Goal: Task Accomplishment & Management: Manage account settings

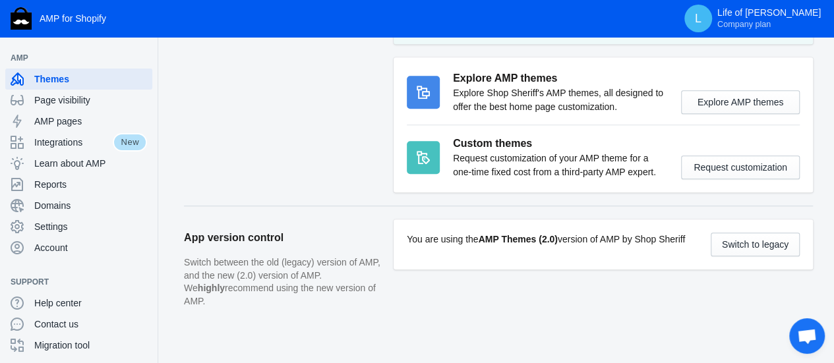
scroll to position [552, 0]
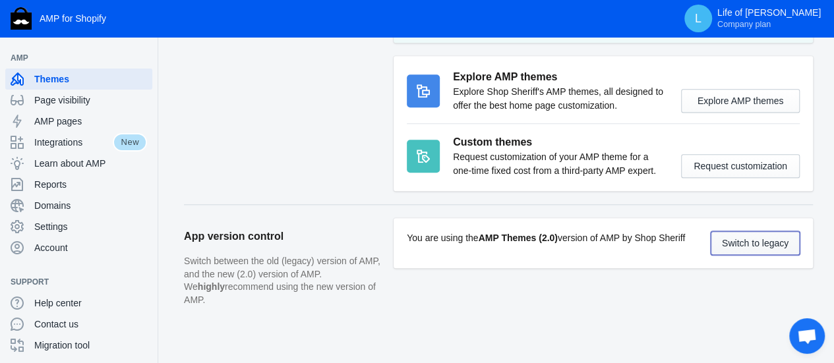
click at [740, 243] on button "Switch to legacy" at bounding box center [755, 243] width 89 height 24
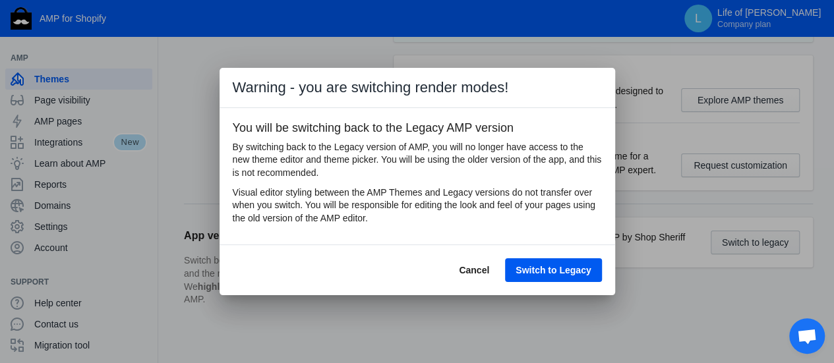
scroll to position [0, 0]
click at [550, 270] on span "Switch to Legacy" at bounding box center [552, 270] width 75 height 11
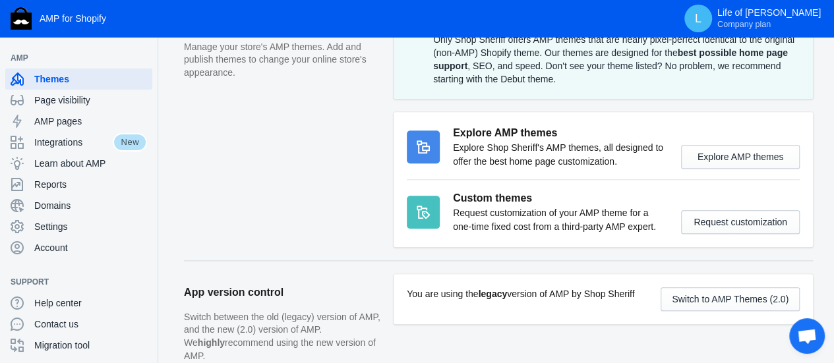
scroll to position [657, 0]
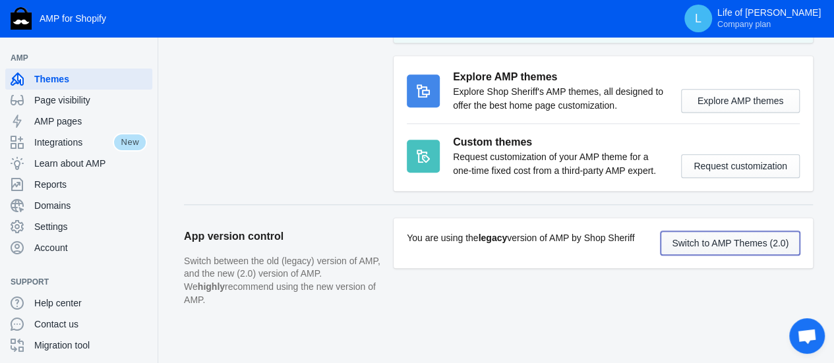
click at [721, 239] on button "Switch to AMP Themes (2.0)" at bounding box center [729, 243] width 139 height 24
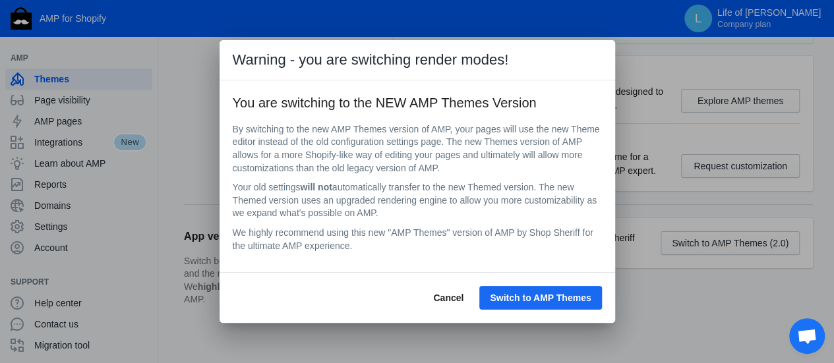
click at [568, 297] on span "Switch to AMP Themes" at bounding box center [540, 298] width 101 height 11
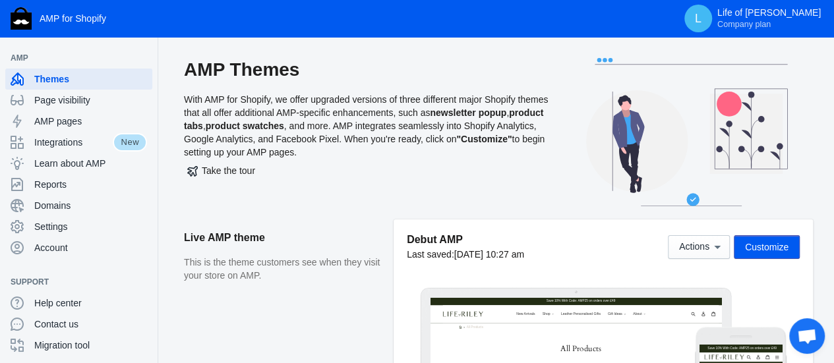
scroll to position [132, 0]
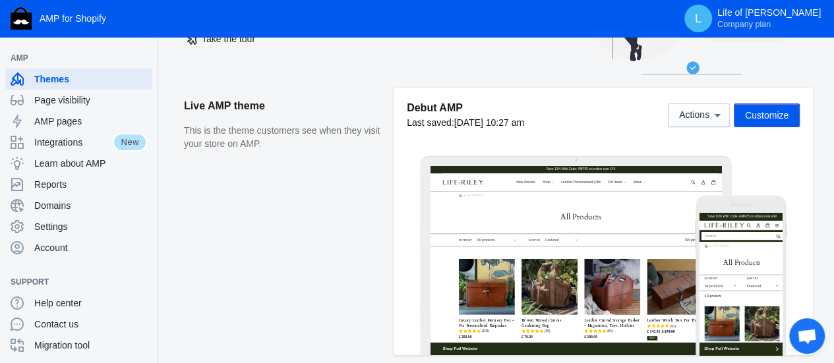
click at [763, 117] on span "Customize" at bounding box center [767, 115] width 44 height 11
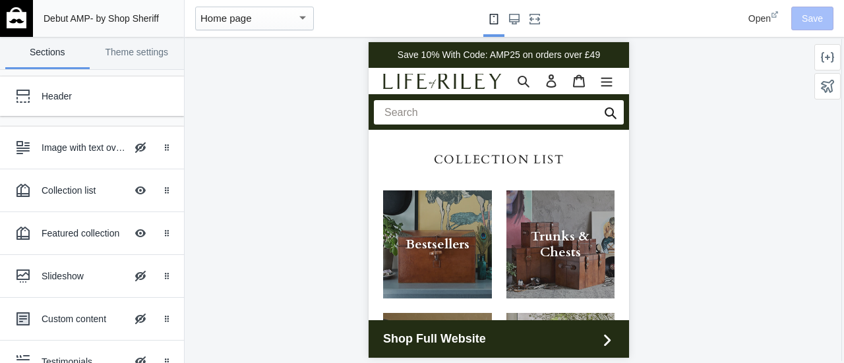
drag, startPoint x: 624, startPoint y: 294, endPoint x: 997, endPoint y: 43, distance: 449.2
click at [144, 55] on link "Theme settings" at bounding box center [137, 53] width 84 height 32
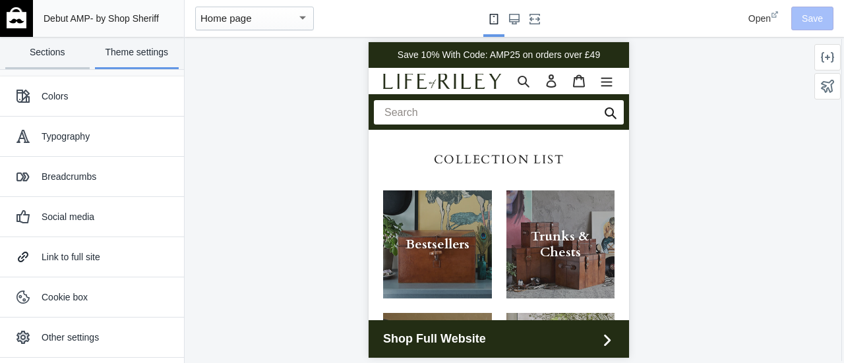
click at [54, 55] on link "Sections" at bounding box center [47, 53] width 84 height 32
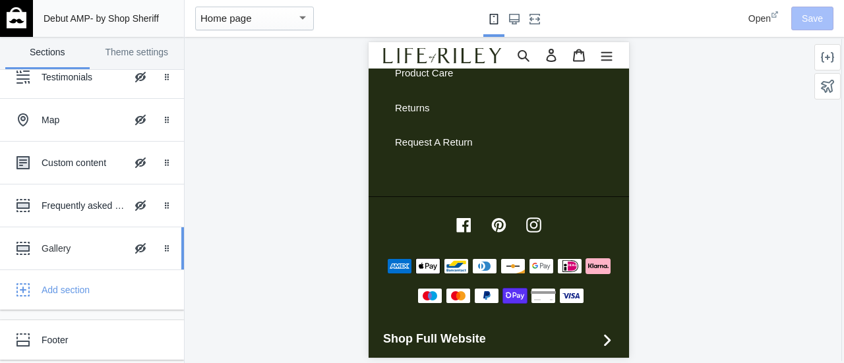
scroll to position [285, 0]
click at [86, 161] on div "Custom content" at bounding box center [84, 162] width 84 height 13
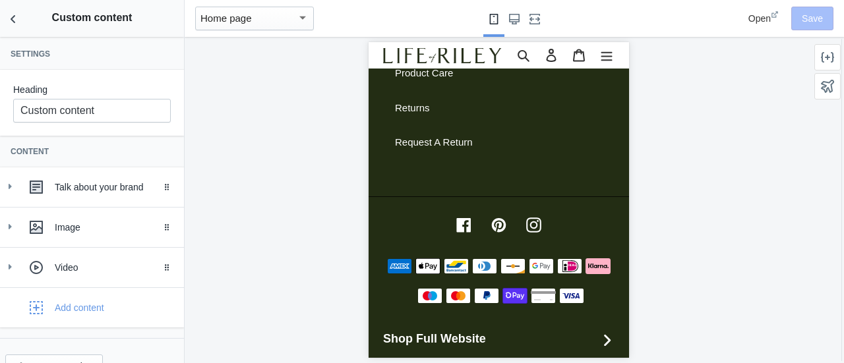
click at [699, 149] on div at bounding box center [498, 200] width 627 height 326
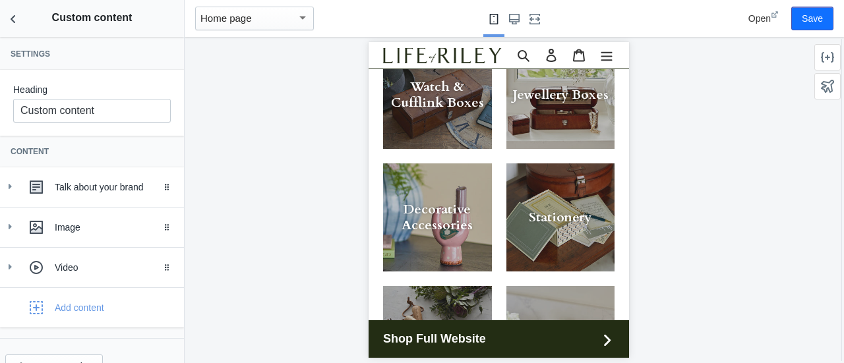
scroll to position [0, 0]
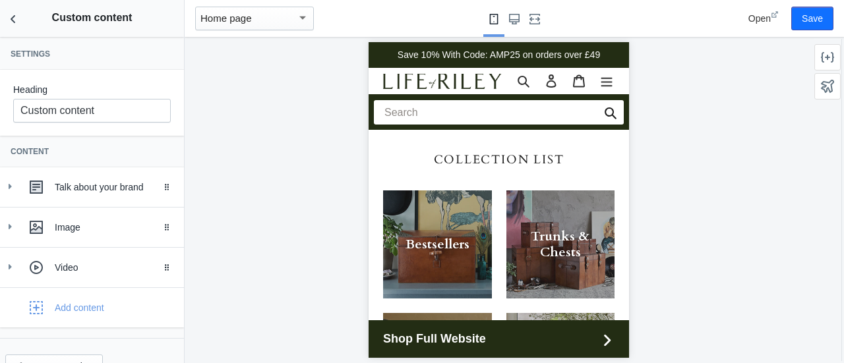
click at [762, 91] on div at bounding box center [498, 200] width 627 height 326
click at [515, 20] on use "Large screen" at bounding box center [514, 19] width 11 height 11
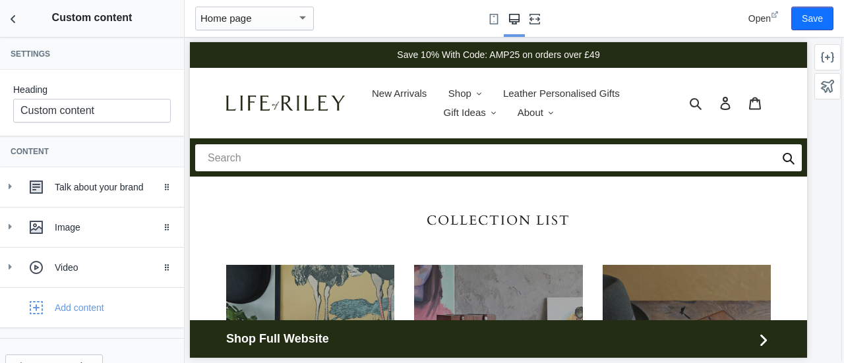
click at [537, 21] on icon "Fullscreen" at bounding box center [534, 19] width 11 height 11
click at [491, 113] on icon ".cls-1{fill:#231f20}" at bounding box center [493, 113] width 5 height 5
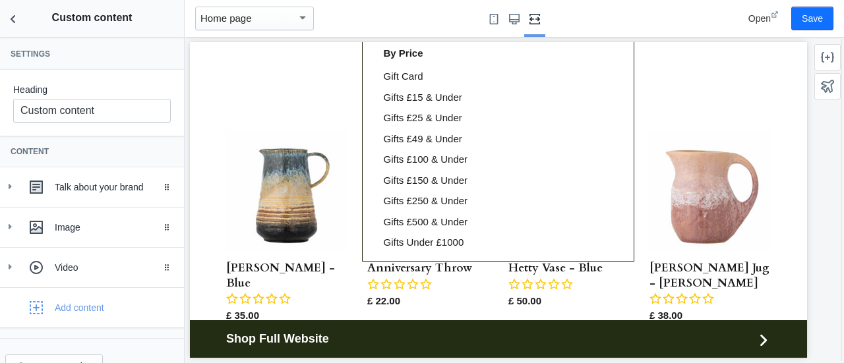
scroll to position [857, 0]
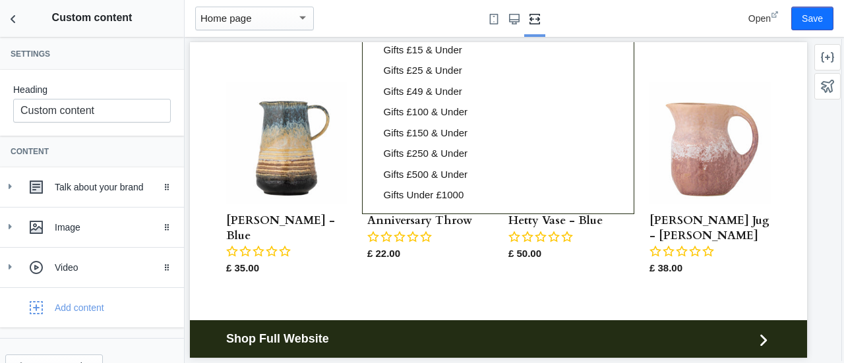
click at [714, 315] on div at bounding box center [498, 200] width 617 height 316
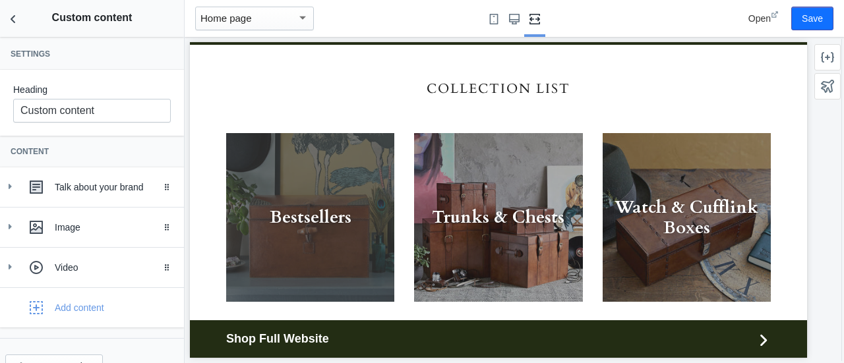
scroll to position [0, 0]
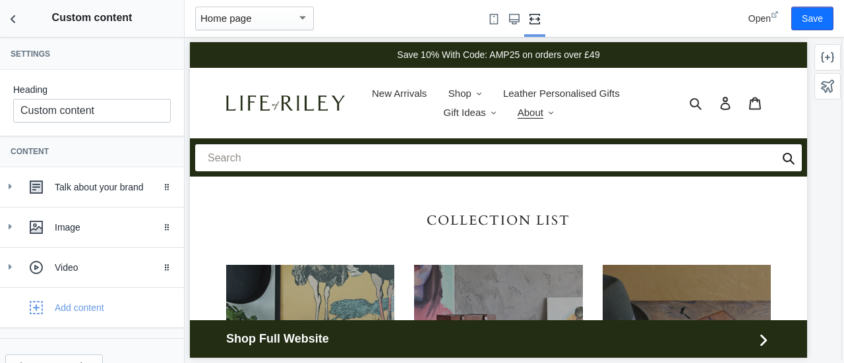
click at [549, 113] on icon ".cls-1{fill:#231f20}" at bounding box center [550, 113] width 5 height 5
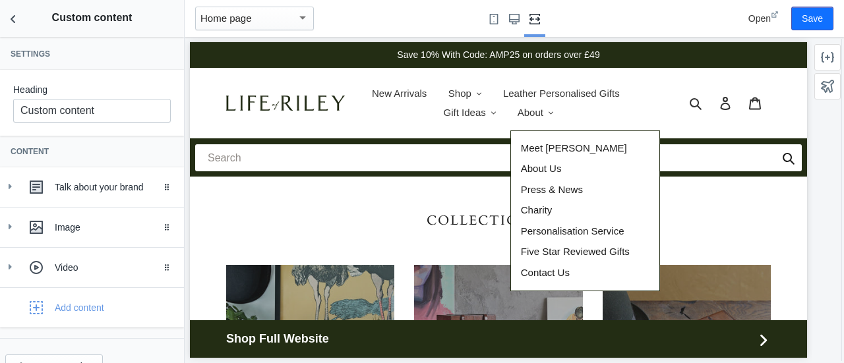
click at [689, 206] on div at bounding box center [498, 200] width 617 height 316
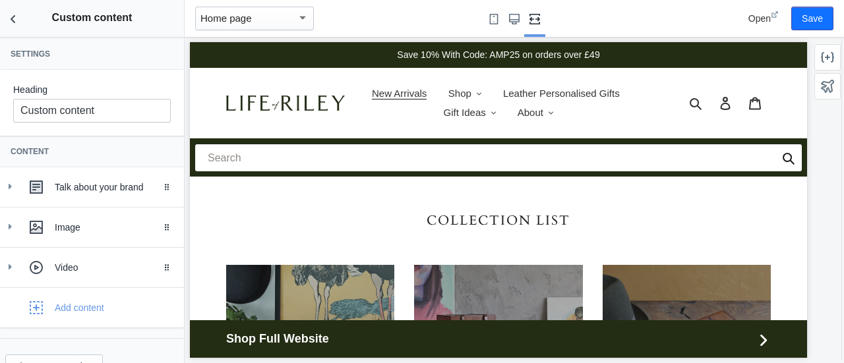
click at [393, 88] on span "New Arrivals" at bounding box center [399, 94] width 55 height 12
click at [392, 100] on span "New Arrivals" at bounding box center [399, 94] width 55 height 12
click at [463, 93] on span "Shop" at bounding box center [459, 94] width 23 height 12
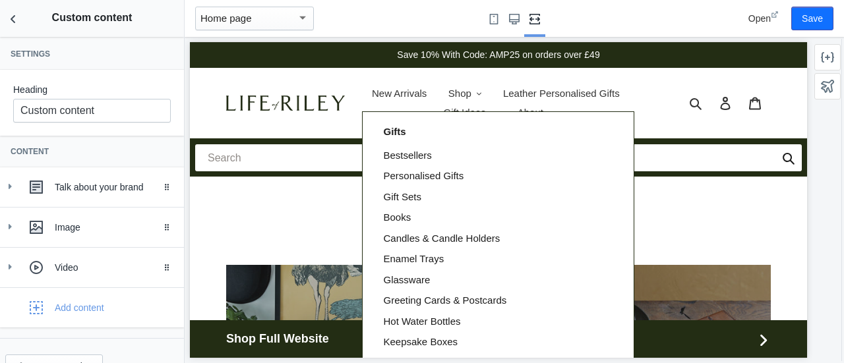
click at [616, 103] on div at bounding box center [498, 200] width 617 height 316
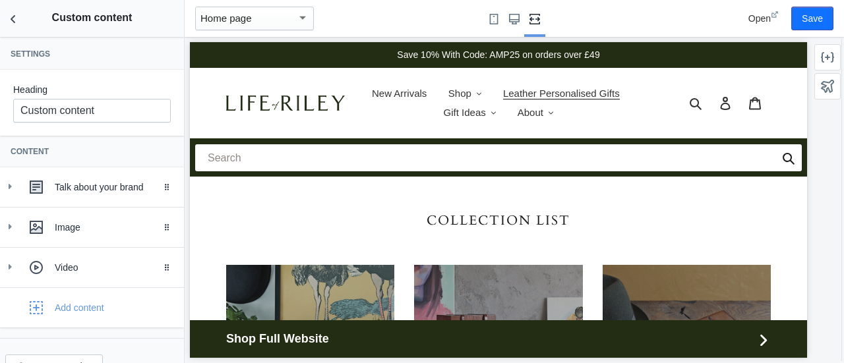
click at [579, 95] on span "Leather Personalised Gifts" at bounding box center [561, 94] width 117 height 12
click at [471, 109] on span "Gift Ideas" at bounding box center [465, 113] width 42 height 12
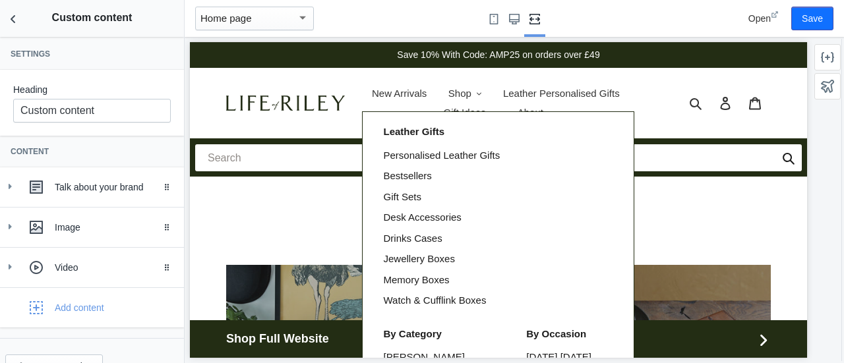
click at [531, 110] on div at bounding box center [498, 200] width 617 height 316
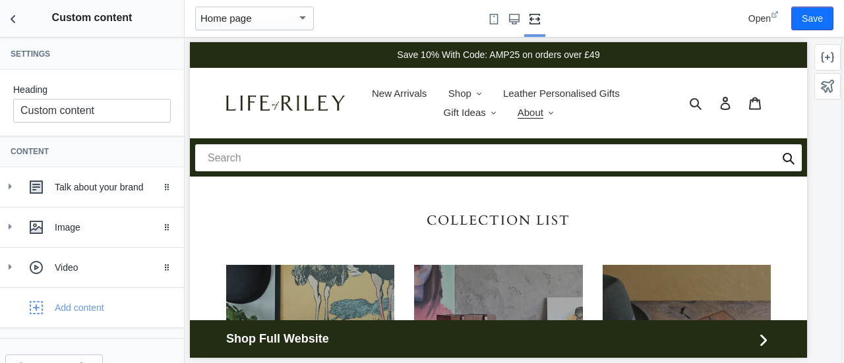
click at [529, 109] on span "About" at bounding box center [530, 113] width 26 height 12
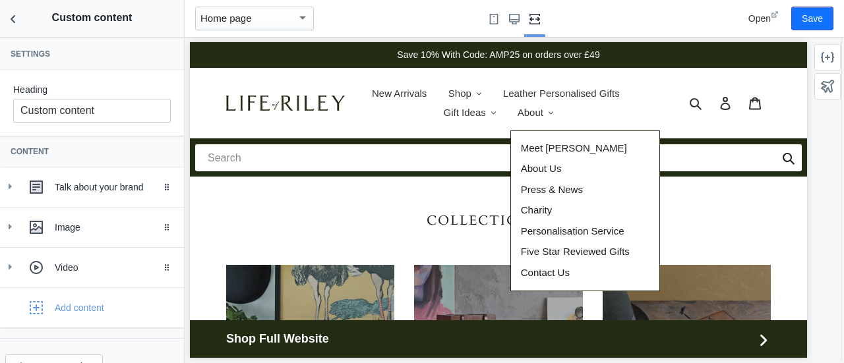
click at [324, 230] on div at bounding box center [498, 200] width 617 height 316
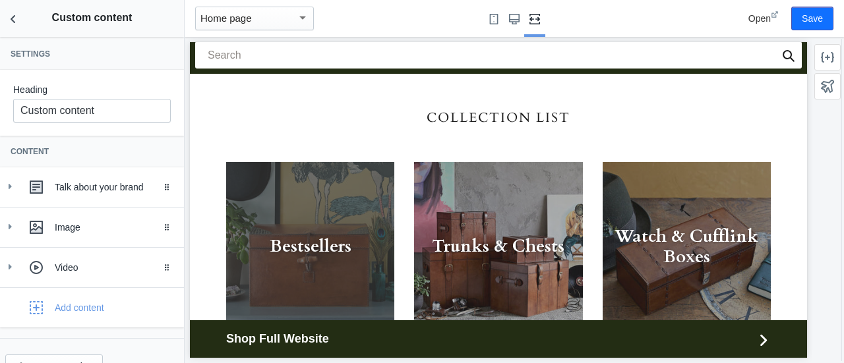
scroll to position [198, 0]
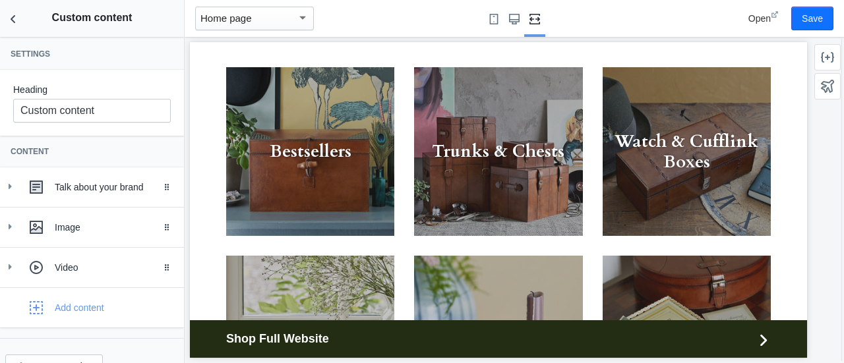
click at [289, 338] on span "Shop Full Website" at bounding box center [489, 339] width 527 height 18
click at [15, 18] on icon "Back to sections" at bounding box center [13, 19] width 13 height 13
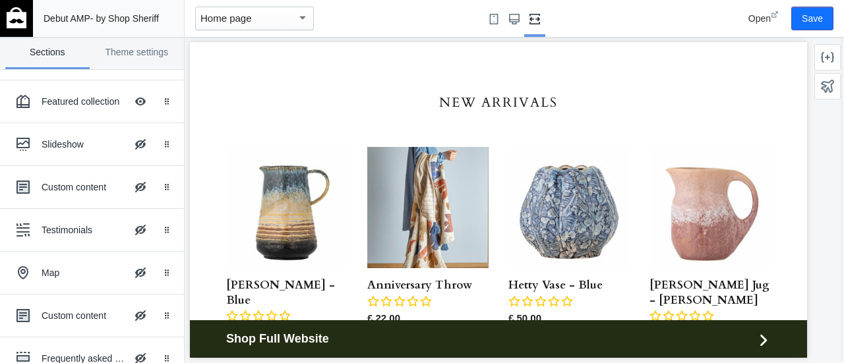
scroll to position [670, 0]
